Goal: Task Accomplishment & Management: Use online tool/utility

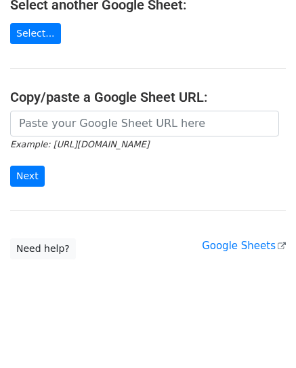
scroll to position [7, 0]
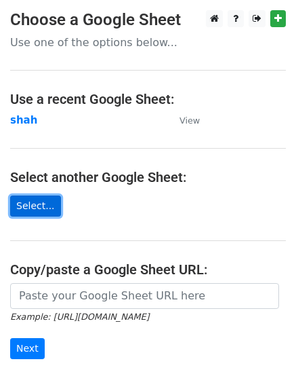
click at [43, 207] on link "Select..." at bounding box center [35, 205] width 51 height 21
click at [28, 201] on link "Select..." at bounding box center [35, 205] width 51 height 21
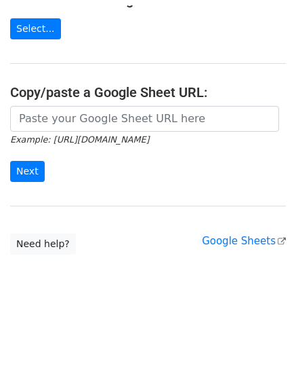
scroll to position [172, 0]
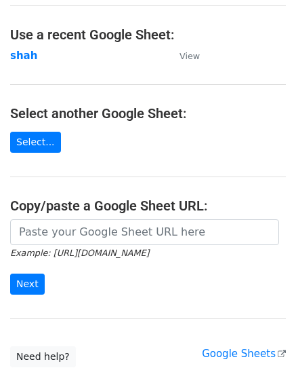
scroll to position [245, 0]
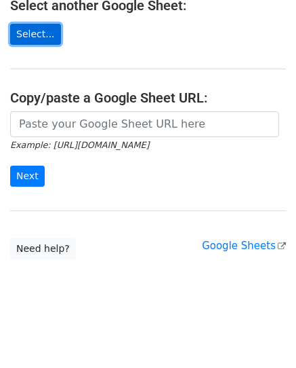
click at [41, 32] on link "Select..." at bounding box center [35, 34] width 51 height 21
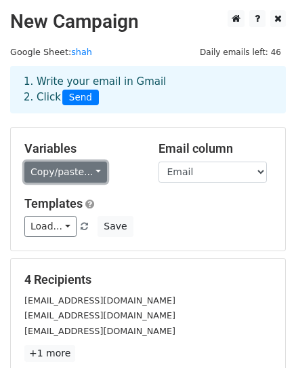
click at [90, 167] on link "Copy/paste..." at bounding box center [65, 171] width 83 height 21
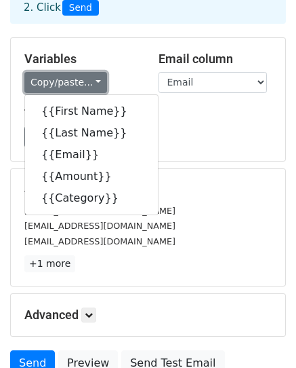
scroll to position [90, 0]
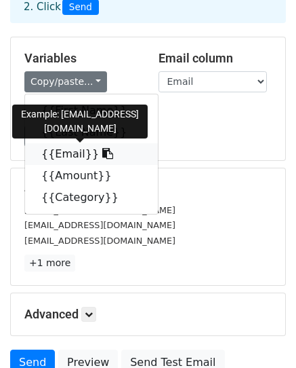
click at [54, 156] on link "{{Email}}" at bounding box center [91, 154] width 133 height 22
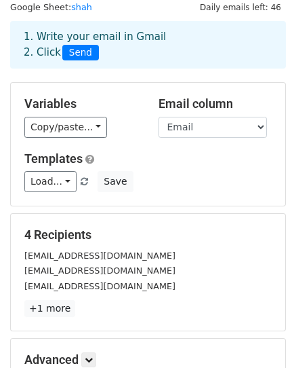
scroll to position [46, 0]
